Goal: Information Seeking & Learning: Learn about a topic

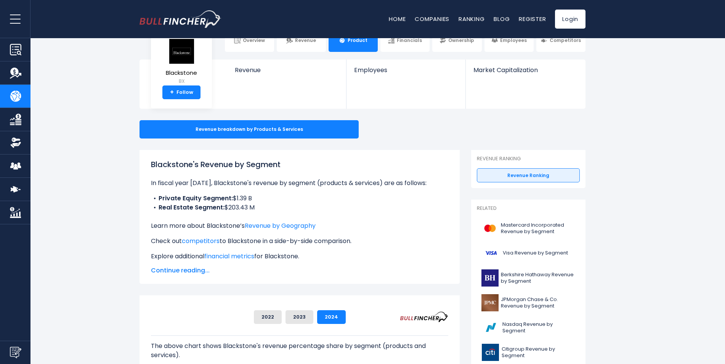
scroll to position [38, 0]
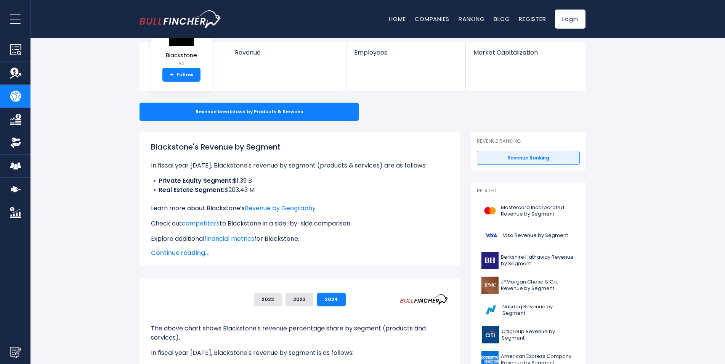
drag, startPoint x: 224, startPoint y: 147, endPoint x: 216, endPoint y: 194, distance: 47.4
click at [216, 194] on div "Blackstone's Revenue by Segment In fiscal year [DATE], Blackstone's revenue by …" at bounding box center [299, 192] width 297 height 102
drag, startPoint x: 216, startPoint y: 194, endPoint x: 217, endPoint y: 212, distance: 17.2
click at [217, 212] on p "Learn more about Blackstone’s Revenue by Geography" at bounding box center [299, 208] width 297 height 9
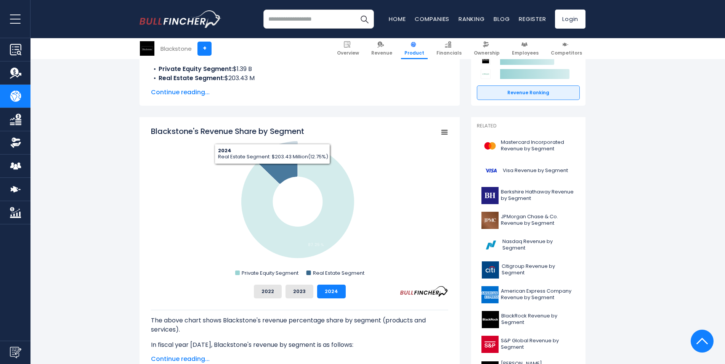
scroll to position [152, 0]
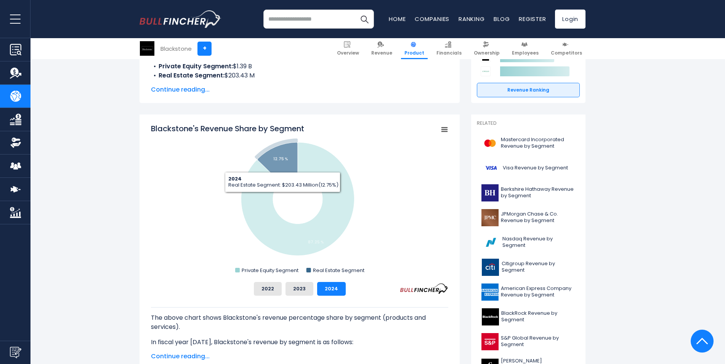
click at [292, 161] on icon "Blackstone's Revenue Share by Segment" at bounding box center [278, 161] width 40 height 39
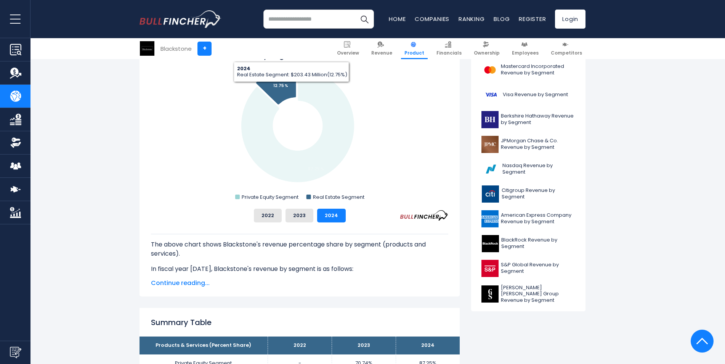
scroll to position [229, 0]
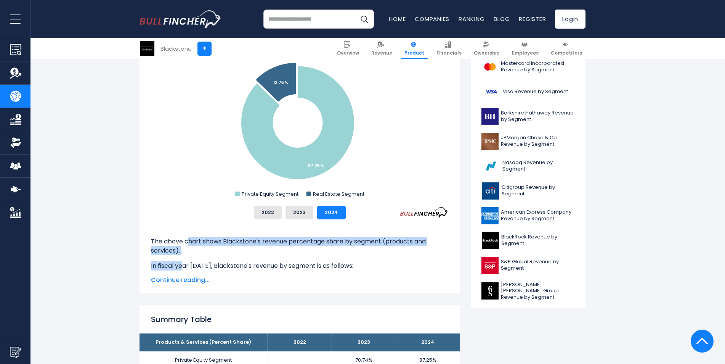
drag, startPoint x: 189, startPoint y: 242, endPoint x: 183, endPoint y: 260, distance: 18.1
click at [183, 260] on div "The above chart shows Blackstone's revenue percentage share by segment (product…" at bounding box center [299, 286] width 297 height 110
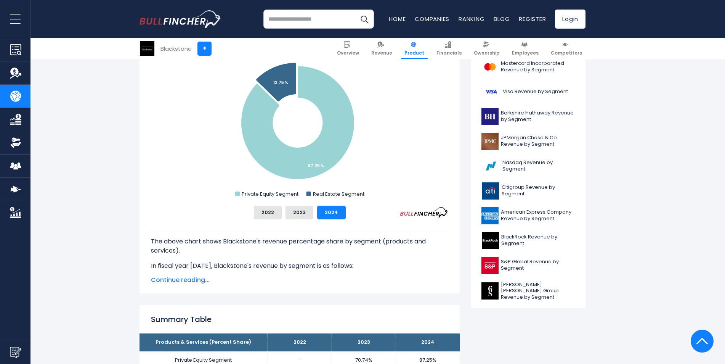
drag, startPoint x: 183, startPoint y: 260, endPoint x: 184, endPoint y: 277, distance: 17.2
click at [184, 277] on span "Continue reading..." at bounding box center [299, 279] width 297 height 9
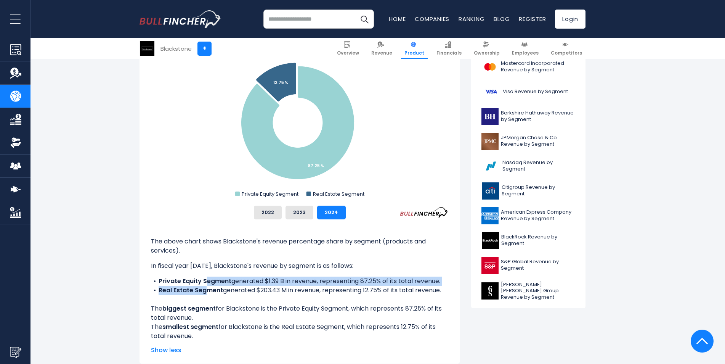
drag, startPoint x: 207, startPoint y: 276, endPoint x: 207, endPoint y: 290, distance: 14.1
click at [207, 290] on ul "Private Equity Segment generated $1.39 B in revenue, representing 87.25% of its…" at bounding box center [299, 285] width 297 height 18
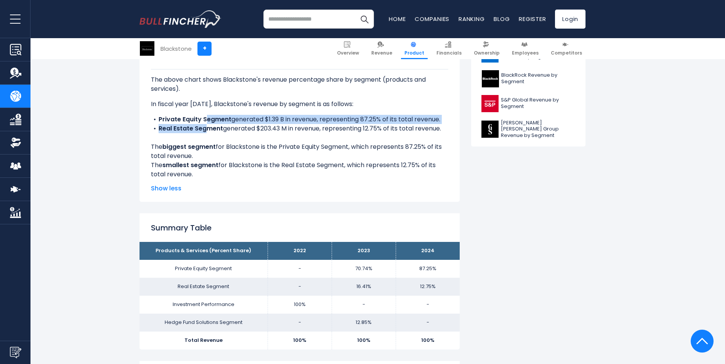
scroll to position [419, 0]
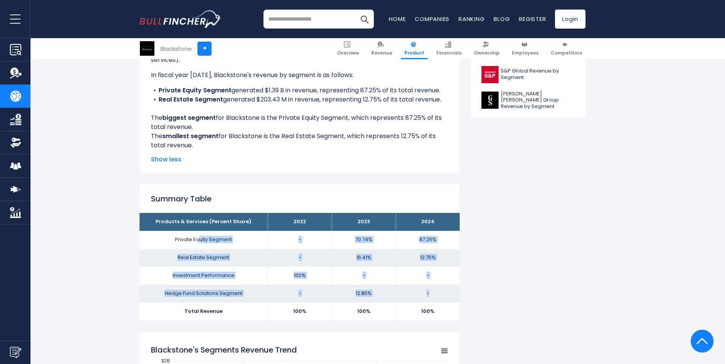
drag, startPoint x: 199, startPoint y: 245, endPoint x: 433, endPoint y: 301, distance: 240.8
click at [433, 301] on tbody "Products & Services (Percent Share) 2022 2023 2024 Private Equity Segment - 70.…" at bounding box center [299, 266] width 320 height 107
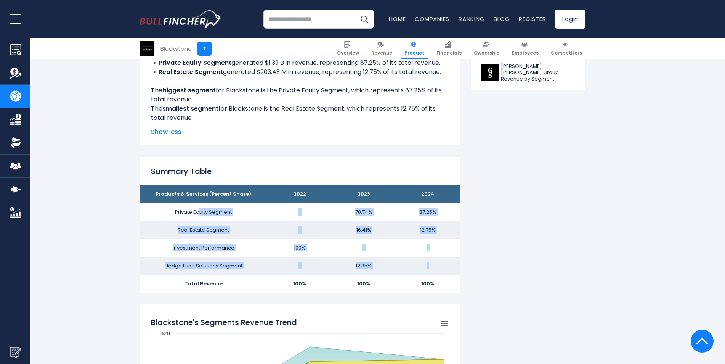
scroll to position [457, 0]
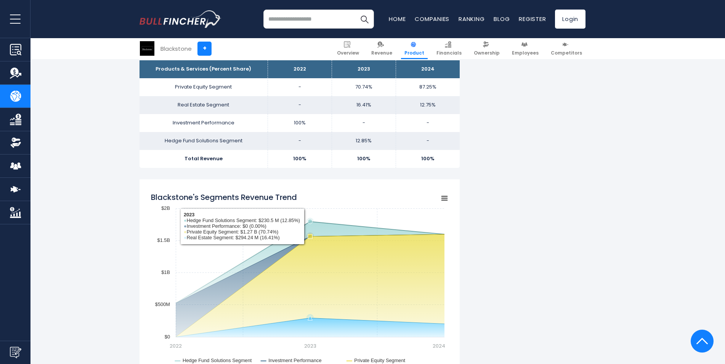
scroll to position [610, 0]
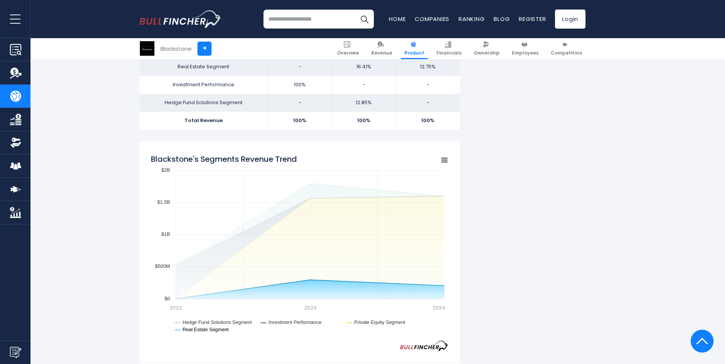
click at [208, 330] on text "Real Estate Segment" at bounding box center [206, 329] width 46 height 6
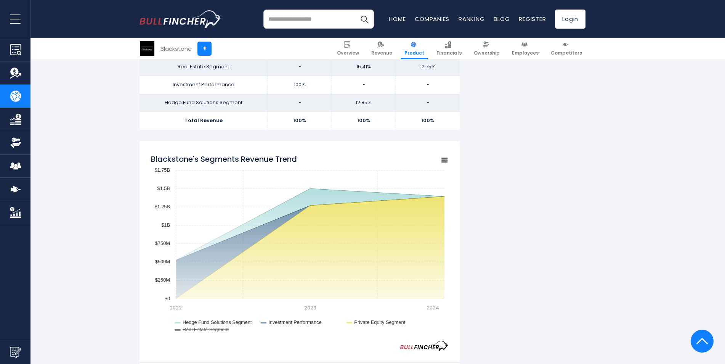
click at [212, 333] on rect "Blackstone's Segments Revenue Trend" at bounding box center [299, 245] width 297 height 191
click at [213, 327] on text "Real Estate Segment" at bounding box center [206, 329] width 46 height 6
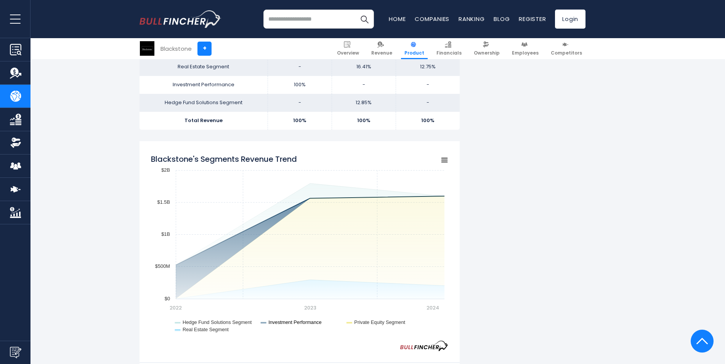
click at [297, 320] on text "Investment Performance" at bounding box center [294, 322] width 53 height 6
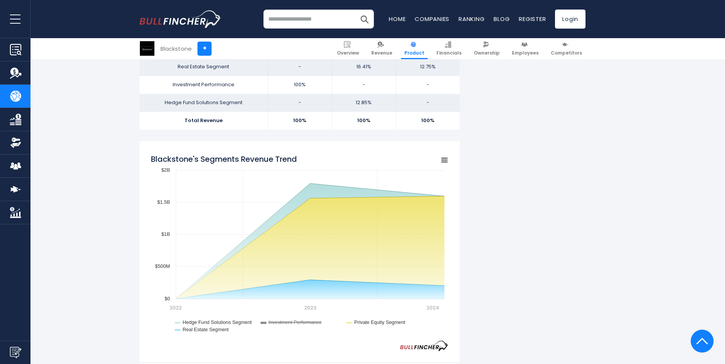
click at [297, 320] on text "Investment Performance" at bounding box center [294, 322] width 53 height 6
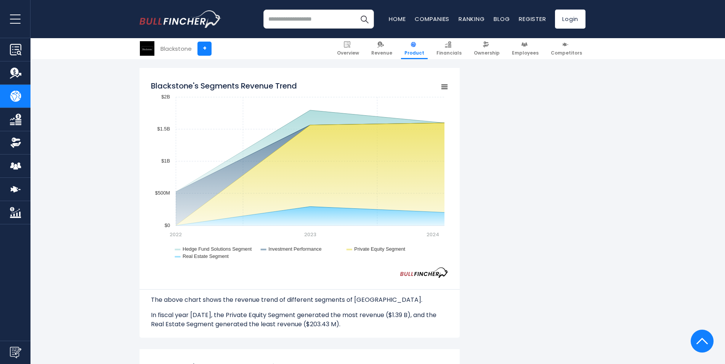
scroll to position [686, 0]
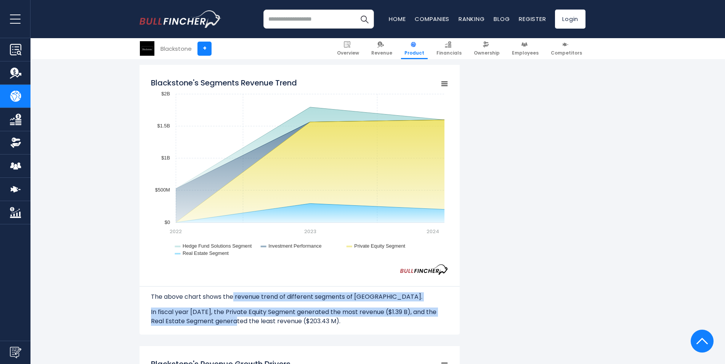
drag, startPoint x: 232, startPoint y: 287, endPoint x: 229, endPoint y: 306, distance: 20.0
click at [229, 306] on div "The above chart shows the revenue trend of different segments of [GEOGRAPHIC_DA…" at bounding box center [299, 299] width 297 height 51
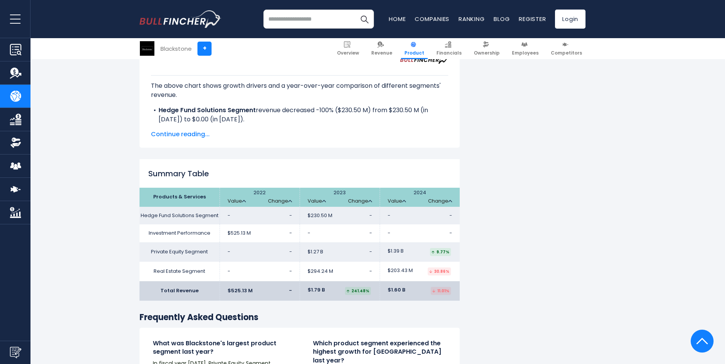
scroll to position [1334, 0]
